Goal: Book appointment/travel/reservation

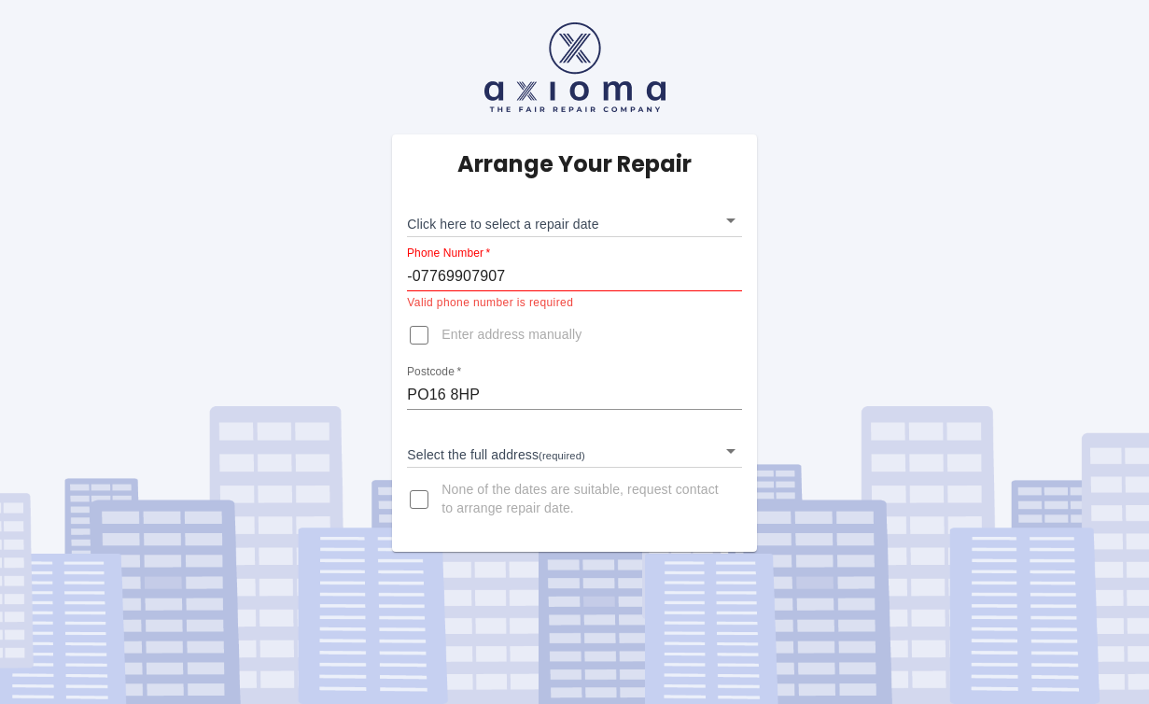
click at [513, 217] on body "Arrange Your Repair Click here to select a repair date ​ Phone Number   * -0776…" at bounding box center [574, 352] width 1149 height 704
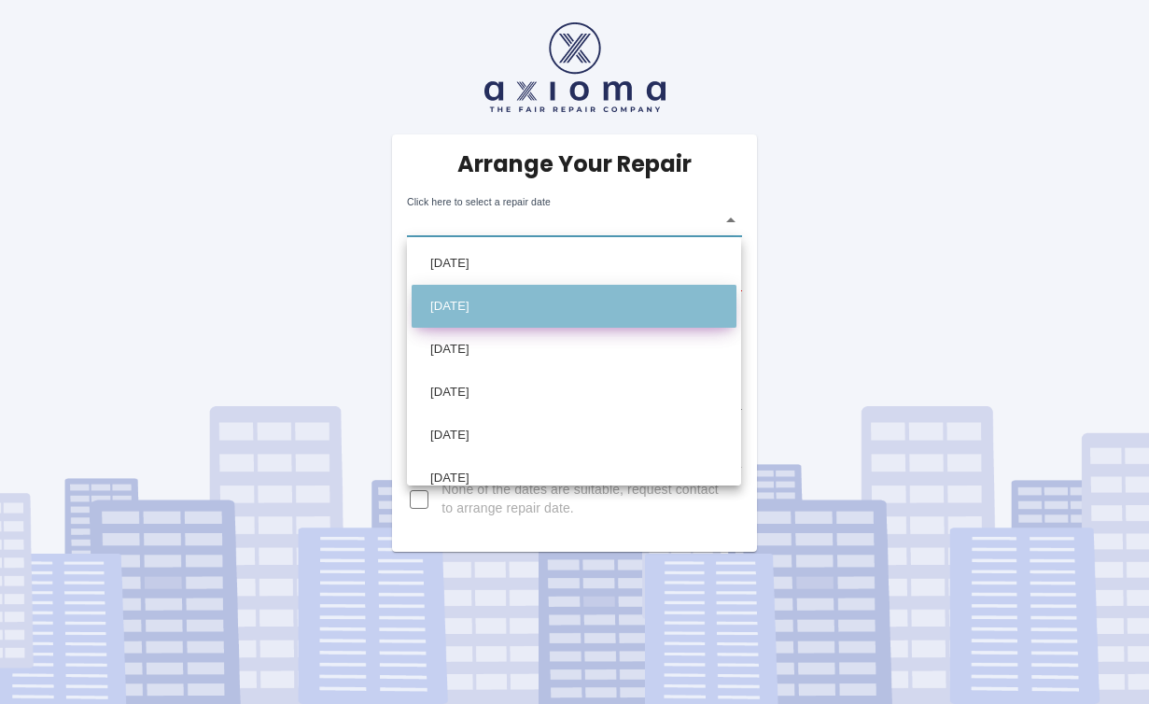
click at [523, 298] on li "[DATE]" at bounding box center [574, 306] width 325 height 43
type input "[DATE]T00:00:00.000Z"
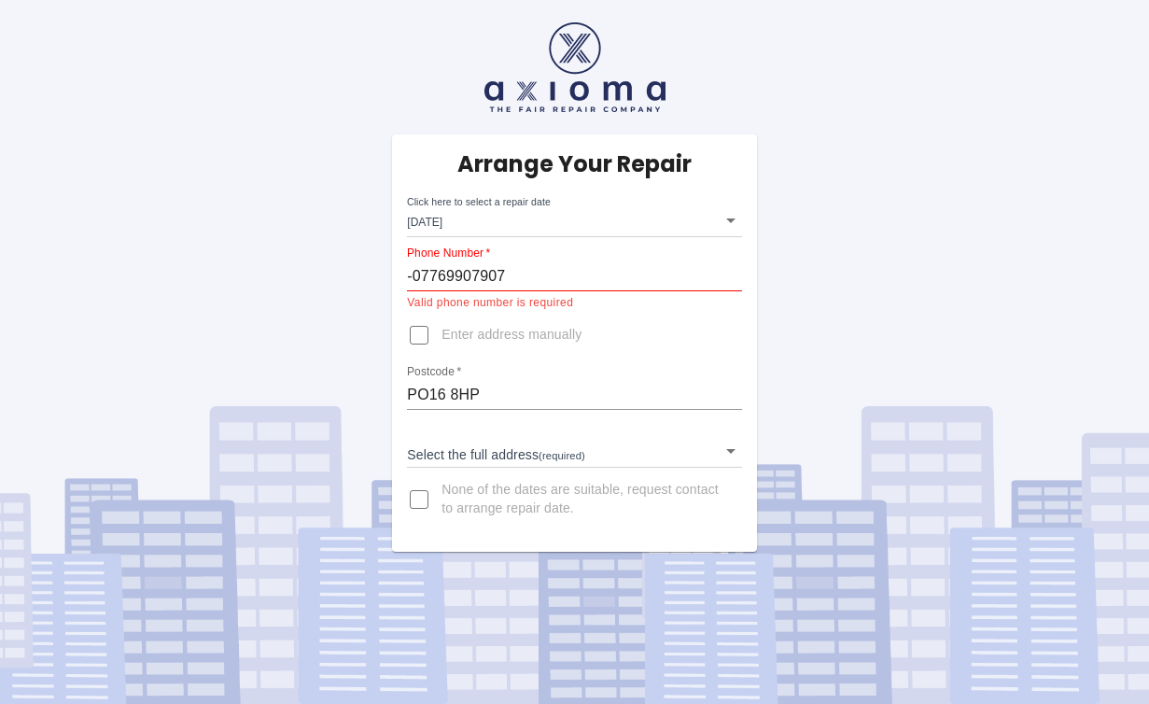
click at [478, 331] on span "Enter address manually" at bounding box center [512, 335] width 140 height 19
click at [442, 331] on input "Enter address manually" at bounding box center [419, 335] width 45 height 45
checkbox input "true"
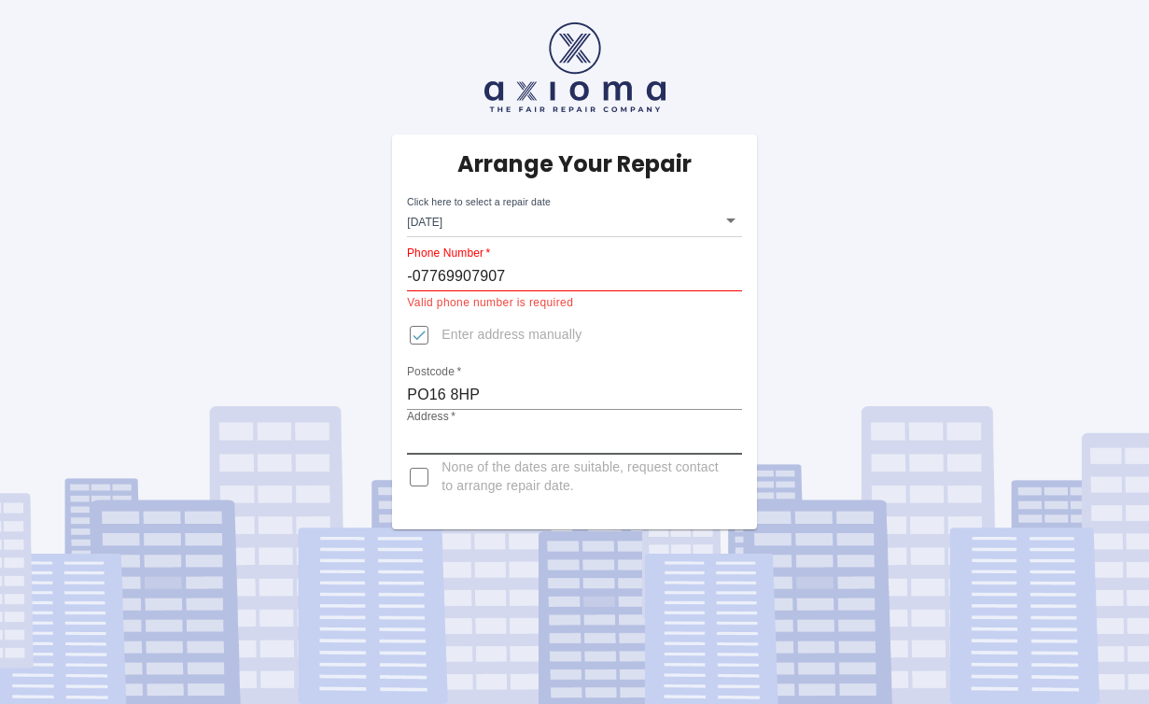
click at [485, 435] on input "Address   *" at bounding box center [574, 440] width 334 height 30
click at [543, 437] on input "2 Conifer Mews, [GEOGRAPHIC_DATA]" at bounding box center [574, 440] width 334 height 30
click at [653, 440] on input "[STREET_ADDRESS]" at bounding box center [574, 440] width 334 height 30
type input "[STREET_ADDRESS]"
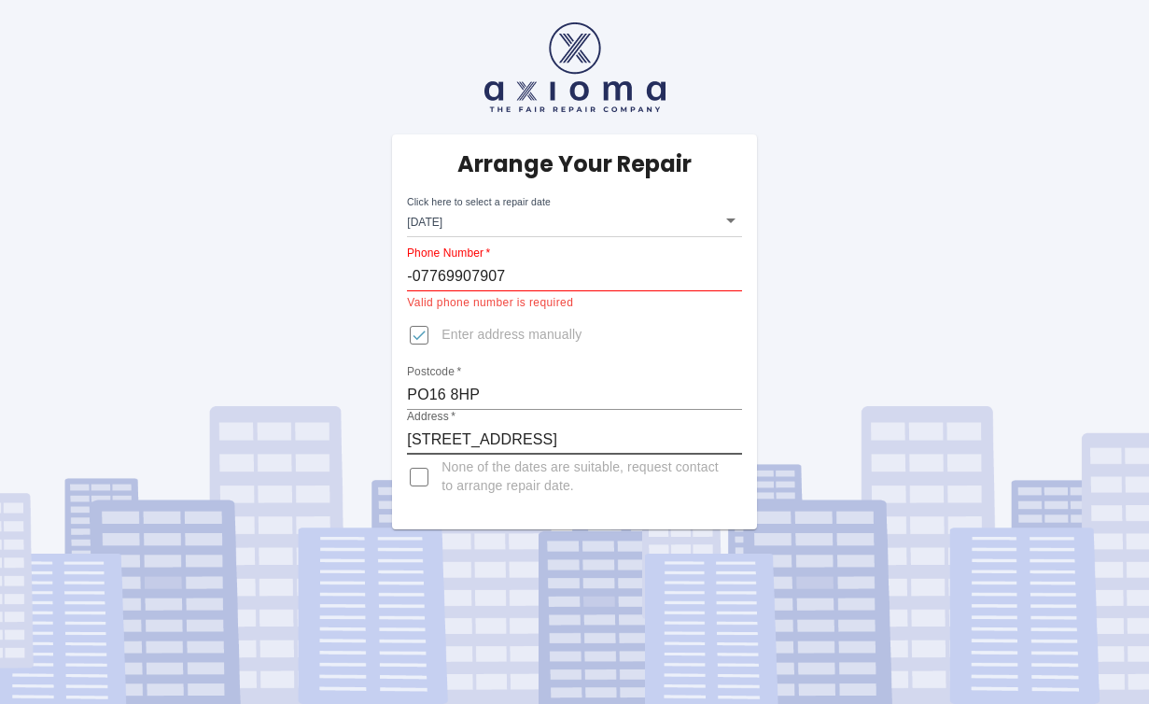
scroll to position [0, 0]
click at [552, 383] on input "PO16 8HP" at bounding box center [574, 395] width 334 height 30
click at [456, 274] on input "-07769907907" at bounding box center [574, 276] width 334 height 30
click at [541, 271] on input "-07769 907907" at bounding box center [574, 276] width 334 height 30
click at [549, 358] on div "Arrange Your Repair Click here to select a repair date [DATE] [DATE]T00:00:00.0…" at bounding box center [574, 331] width 364 height 395
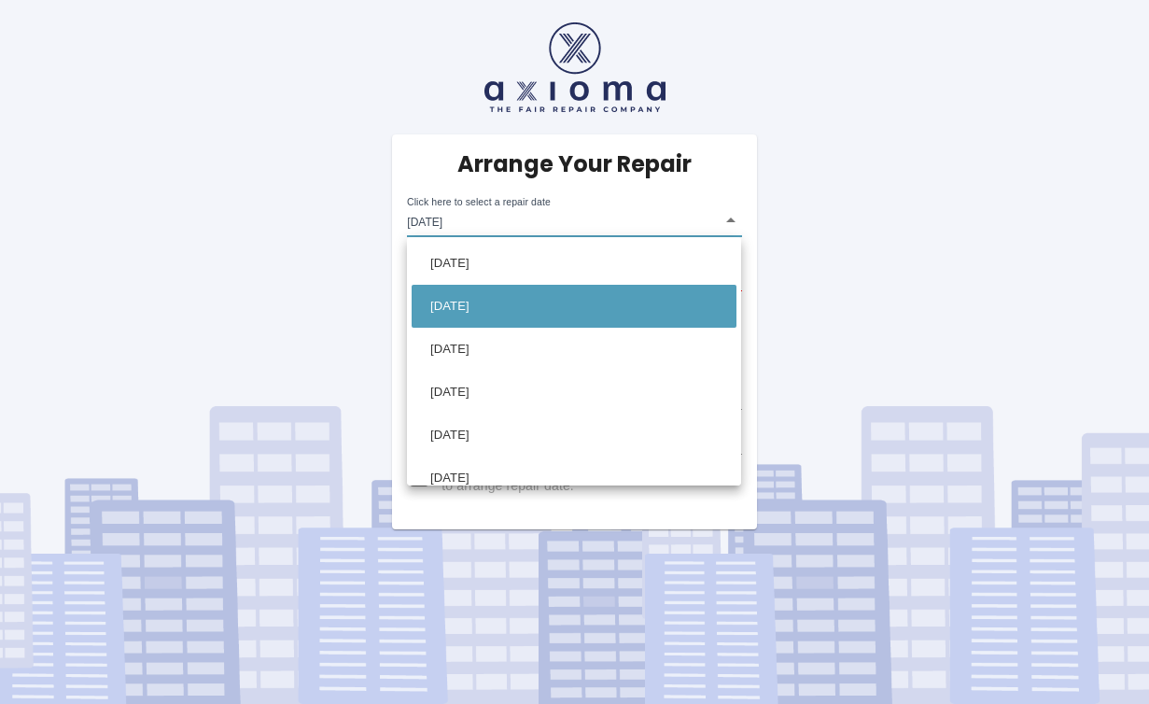
click at [732, 214] on body "Arrange Your Repair Click here to select a repair date [DATE] [DATE]T00:00:00.0…" at bounding box center [574, 352] width 1149 height 704
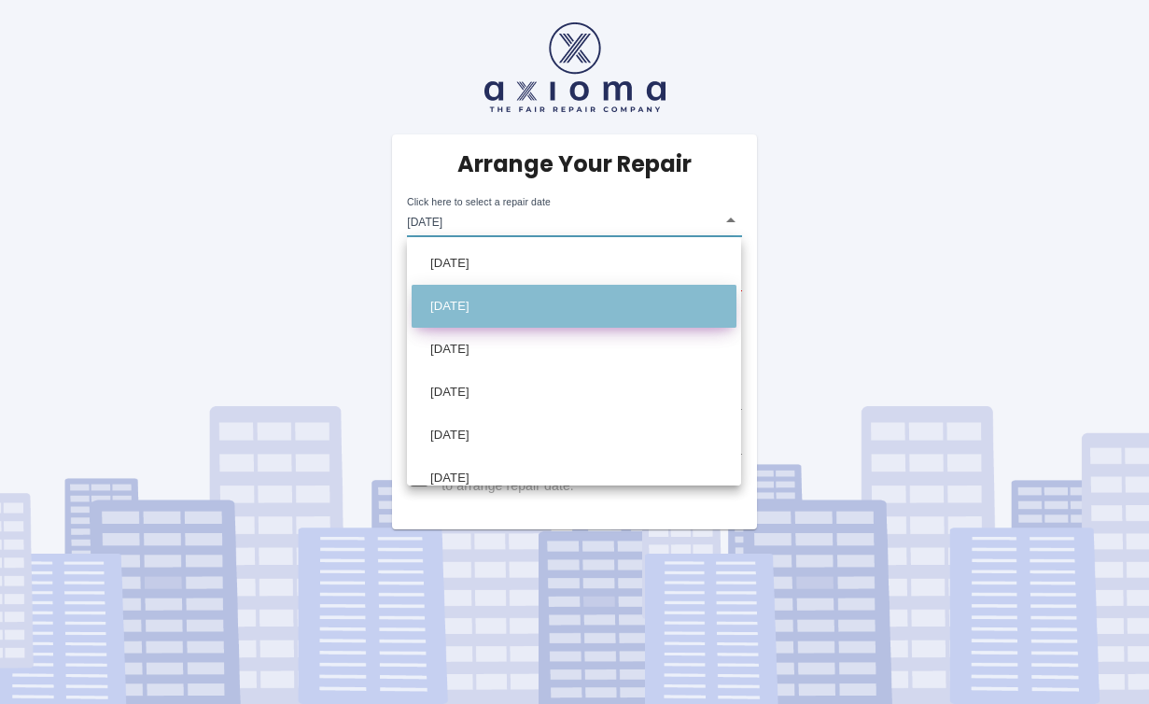
click at [482, 296] on li "[DATE]" at bounding box center [574, 306] width 325 height 43
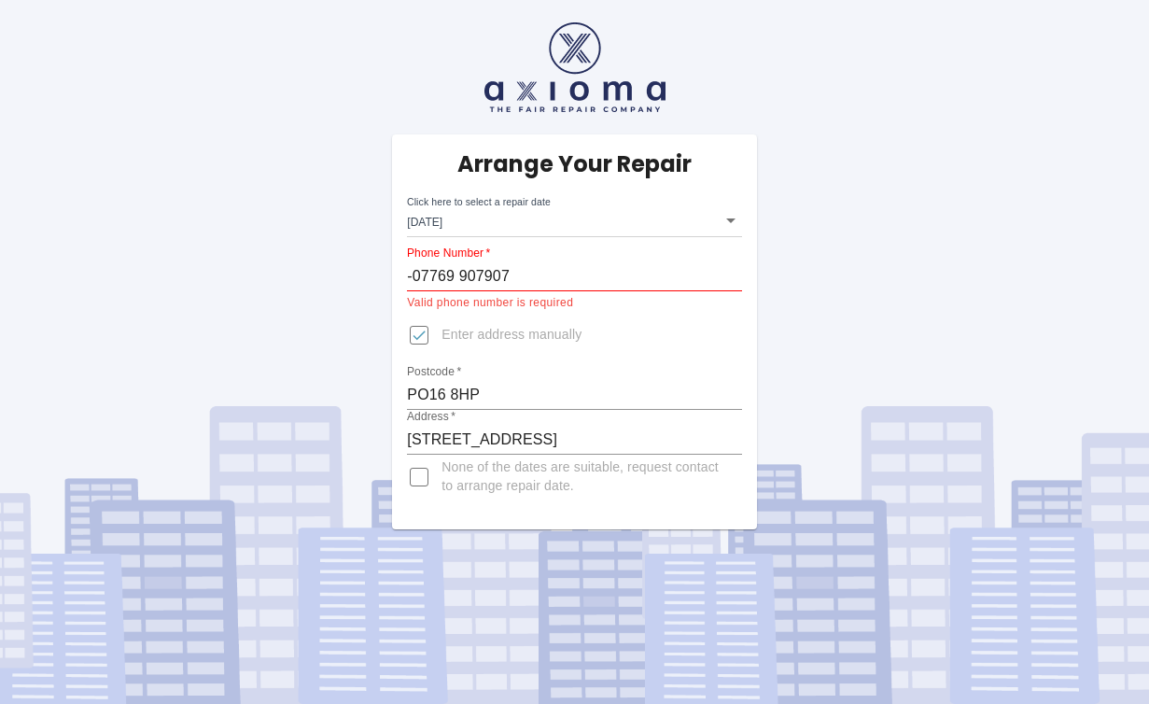
click at [794, 325] on div "Arrange Your Repair Click here to select a repair date [DATE] [DATE]T00:00:00.0…" at bounding box center [574, 264] width 1177 height 529
click at [797, 326] on div "Arrange Your Repair Click here to select a repair date [DATE] [DATE]T00:00:00.0…" at bounding box center [574, 264] width 1177 height 529
click at [730, 216] on body "Arrange Your Repair Click here to select a repair date [DATE] [DATE]T00:00:00.0…" at bounding box center [574, 352] width 1149 height 704
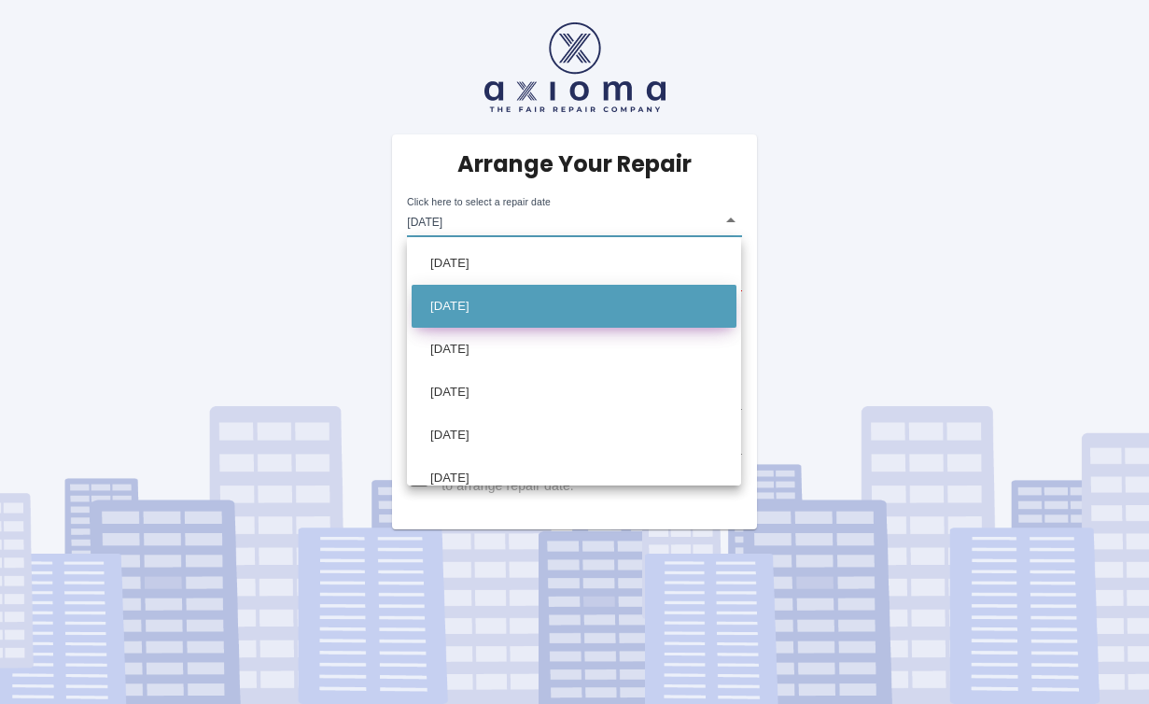
click at [480, 299] on li "[DATE]" at bounding box center [574, 306] width 325 height 43
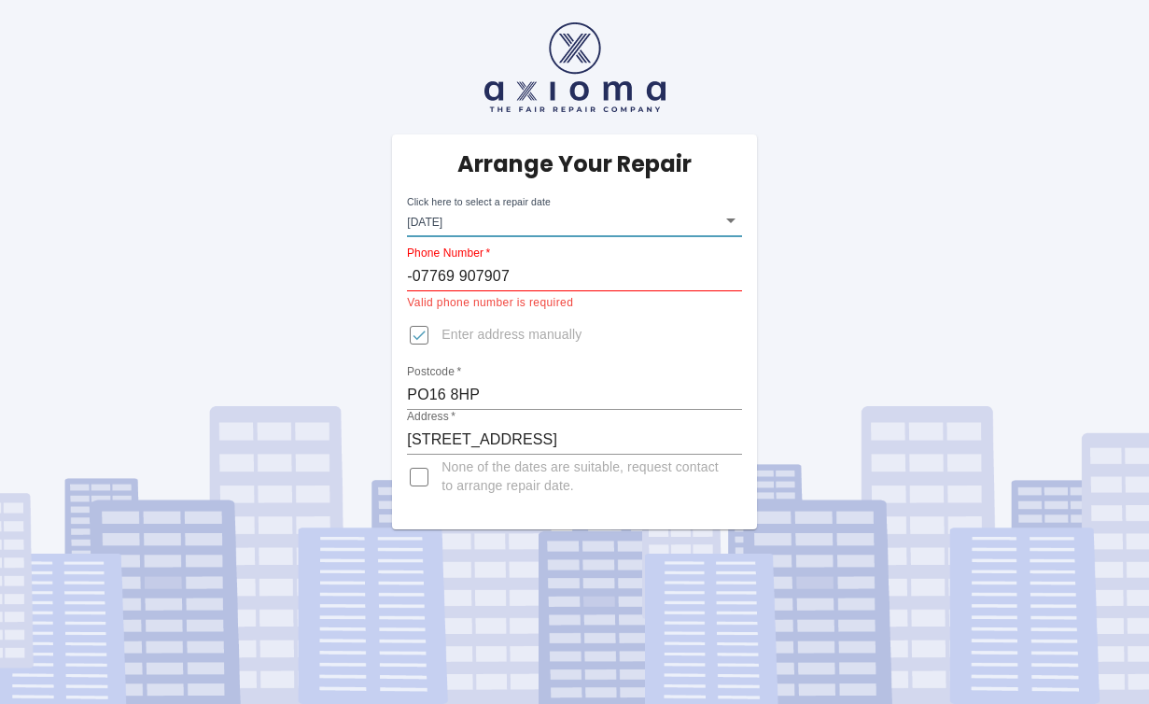
click at [613, 296] on p "Valid phone number is required" at bounding box center [574, 303] width 334 height 19
click at [535, 257] on div "Phone Number   * -07769 907907" at bounding box center [574, 268] width 334 height 45
click at [527, 261] on input "-07769 907907" at bounding box center [574, 276] width 334 height 30
drag, startPoint x: 414, startPoint y: 274, endPoint x: 426, endPoint y: 276, distance: 12.5
click at [414, 274] on input "-07769 907907" at bounding box center [574, 276] width 334 height 30
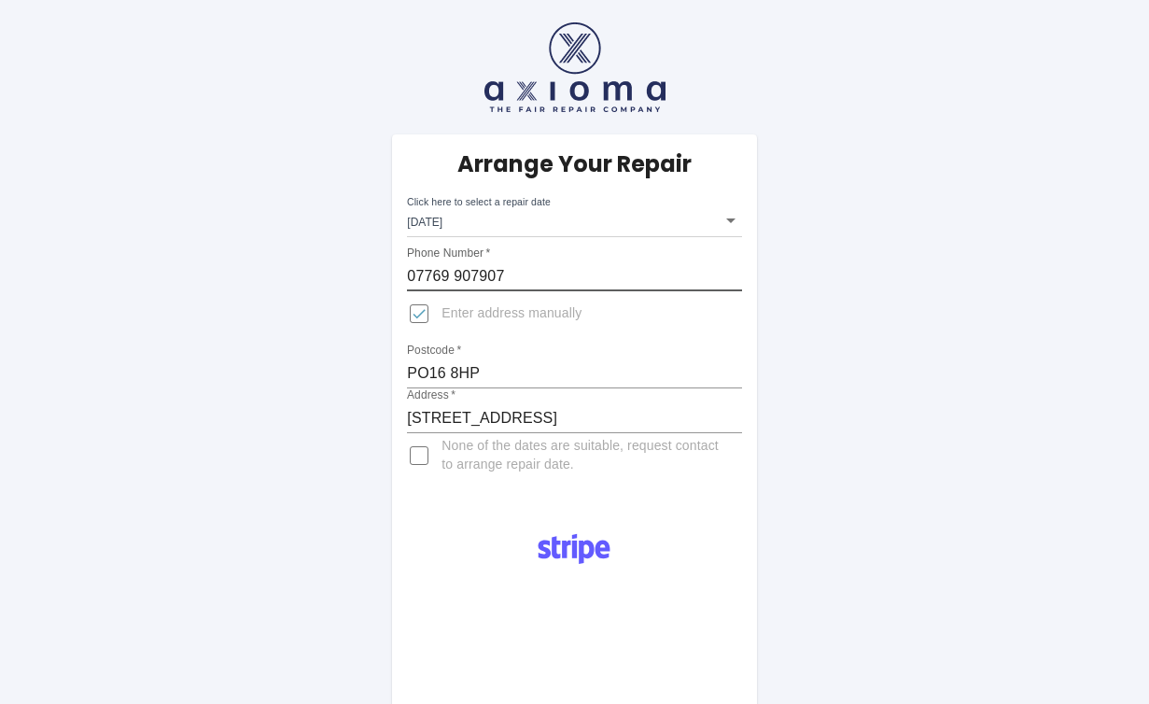
type input "07769 907907"
click at [818, 595] on div "Arrange Your Repair Click here to select a repair date [DATE] [DATE]T00:00:00.0…" at bounding box center [574, 688] width 1177 height 1376
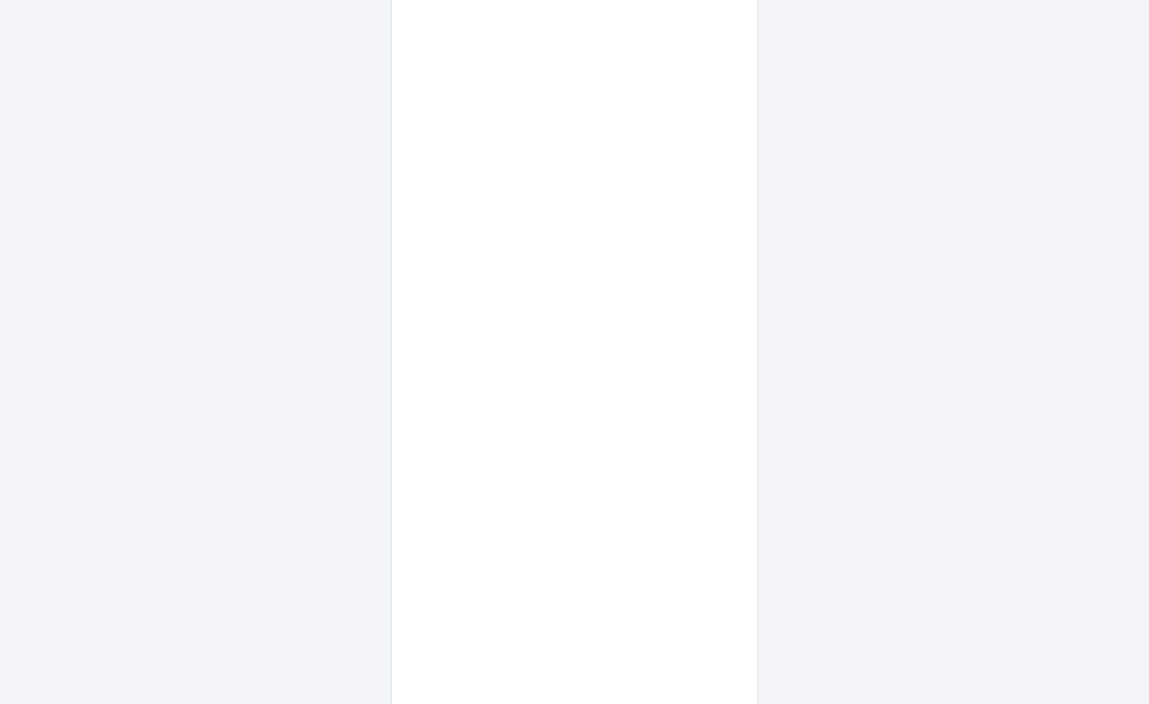
scroll to position [588, 0]
click at [853, 645] on div "Arrange Your Repair Click here to select a repair date [DATE] [DATE]T00:00:00.0…" at bounding box center [574, 261] width 1177 height 1698
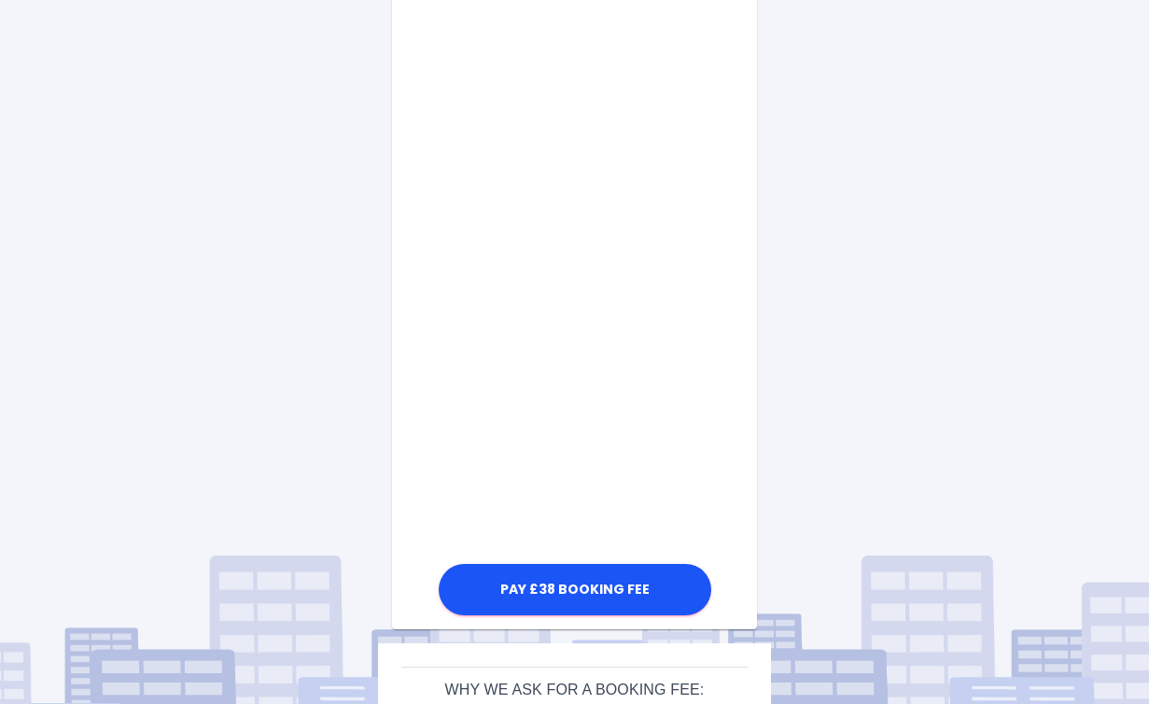
scroll to position [850, 0]
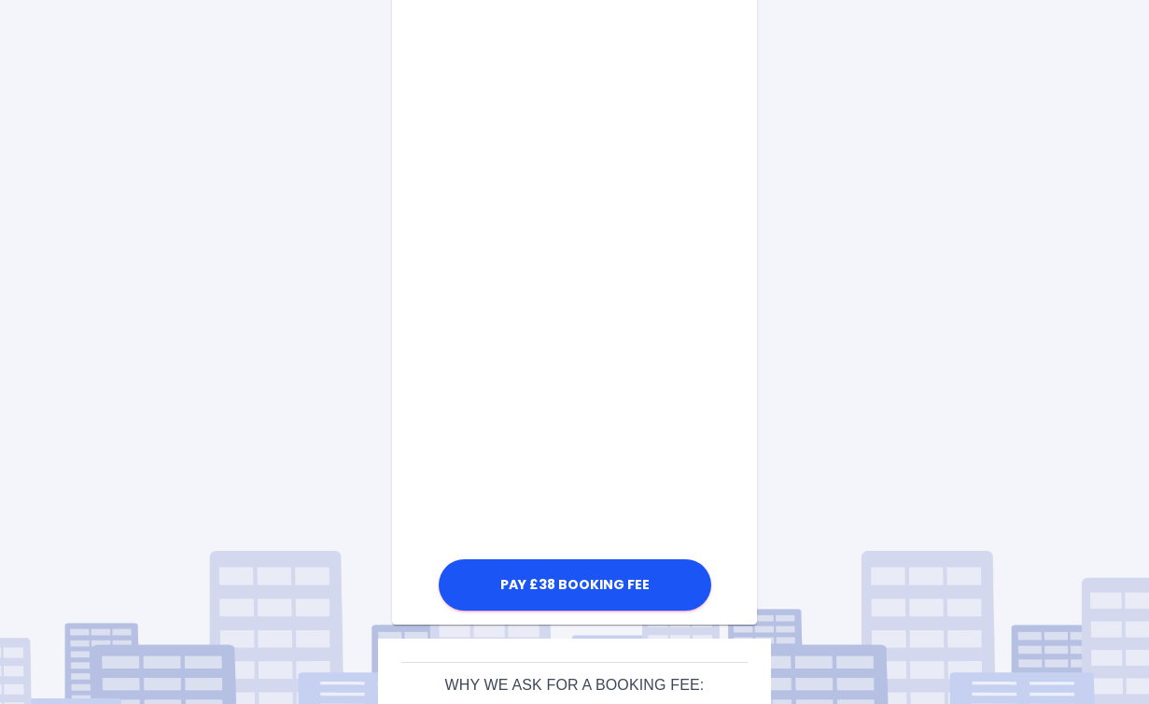
click at [924, 472] on div "Arrange Your Repair Click here to select a repair date [DATE] [DATE]T00:00:00.0…" at bounding box center [574, -1] width 1177 height 1698
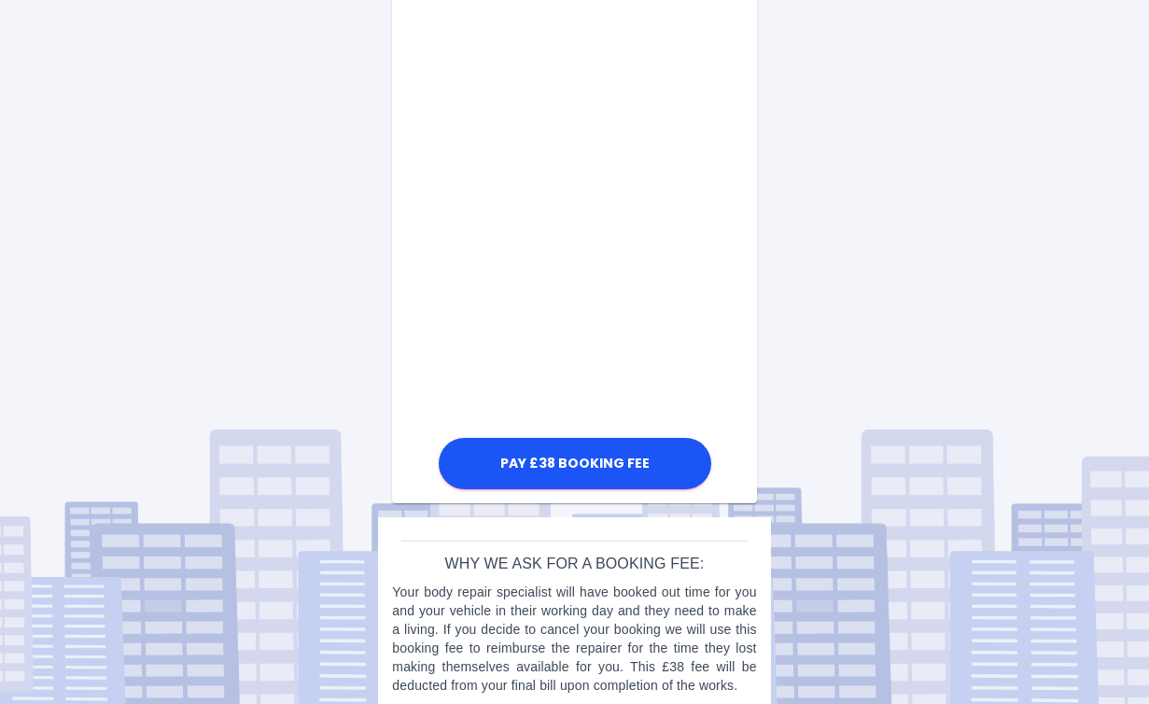
scroll to position [994, 0]
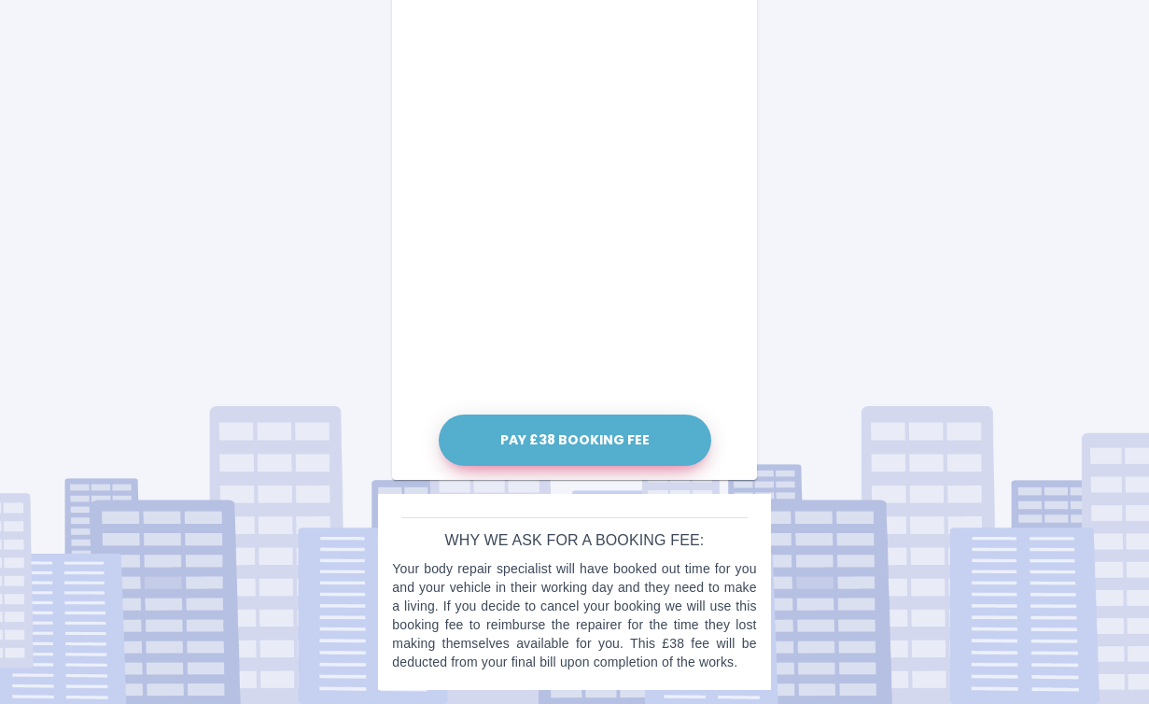
click at [561, 436] on button "Pay £38 Booking Fee" at bounding box center [575, 439] width 273 height 51
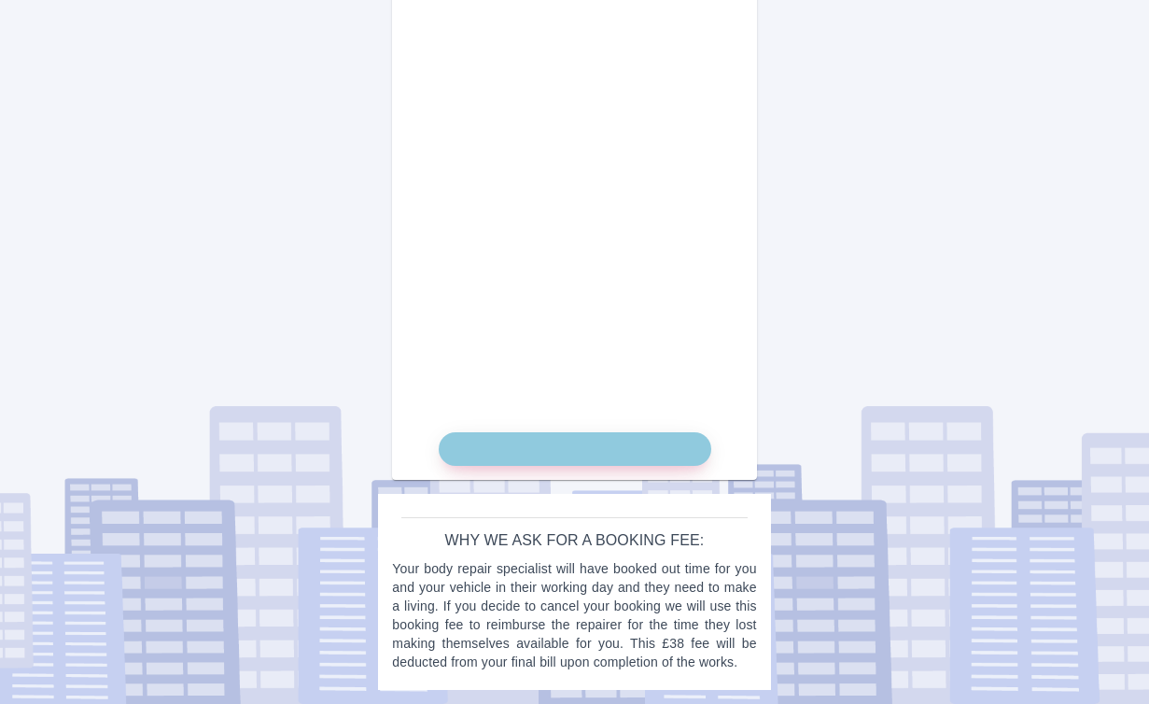
scroll to position [976, 0]
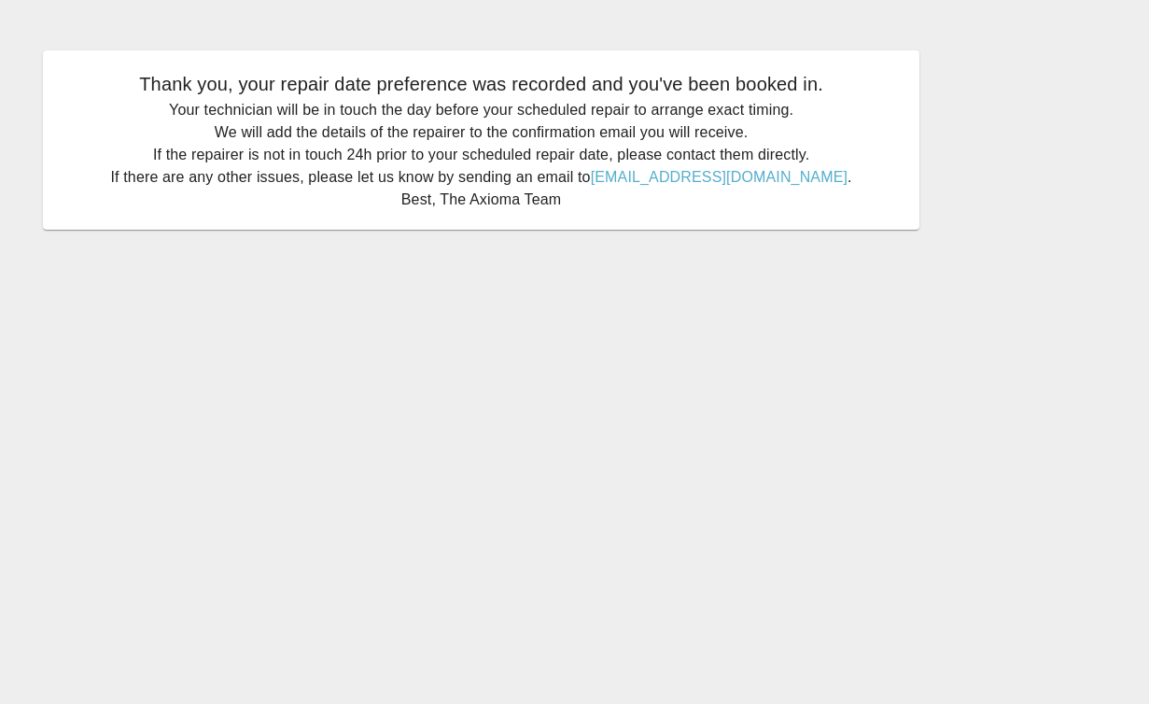
click at [675, 311] on main "Thank you, your repair date preference was recorded and you've been booked in. …" at bounding box center [574, 352] width 1149 height 704
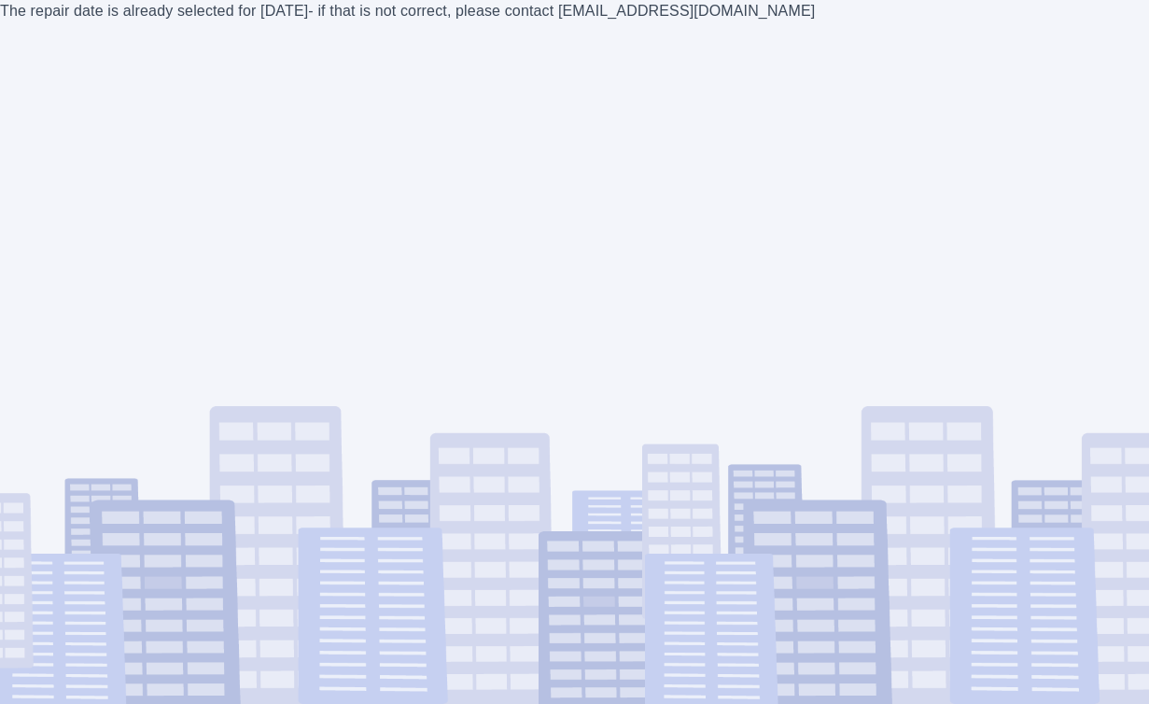
click at [401, 140] on div "The repair date is already selected for Thu Sep 18 2025 - if that is not correc…" at bounding box center [574, 352] width 1149 height 704
